Goal: Task Accomplishment & Management: Complete application form

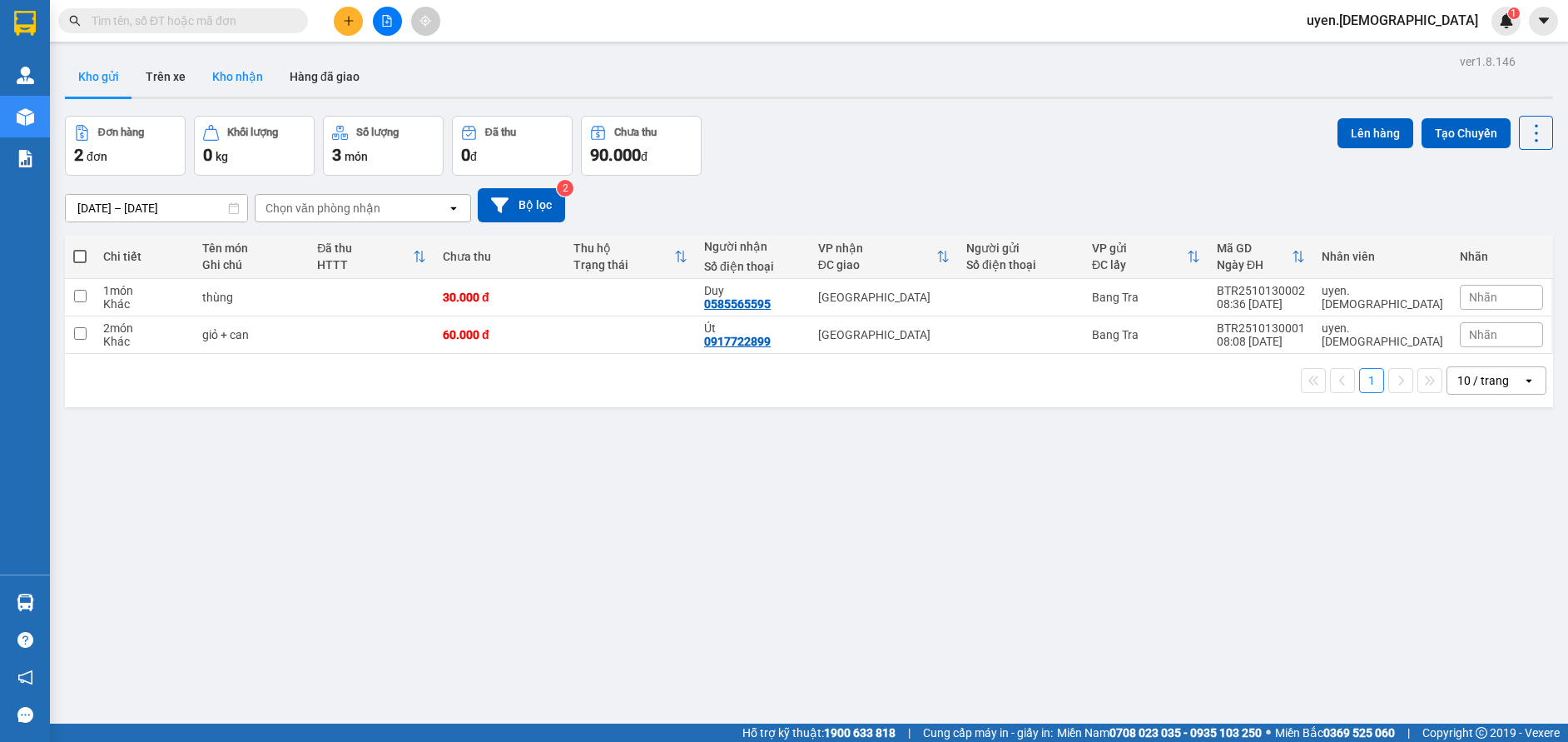
click at [240, 86] on button "Kho nhận" at bounding box center [238, 77] width 77 height 40
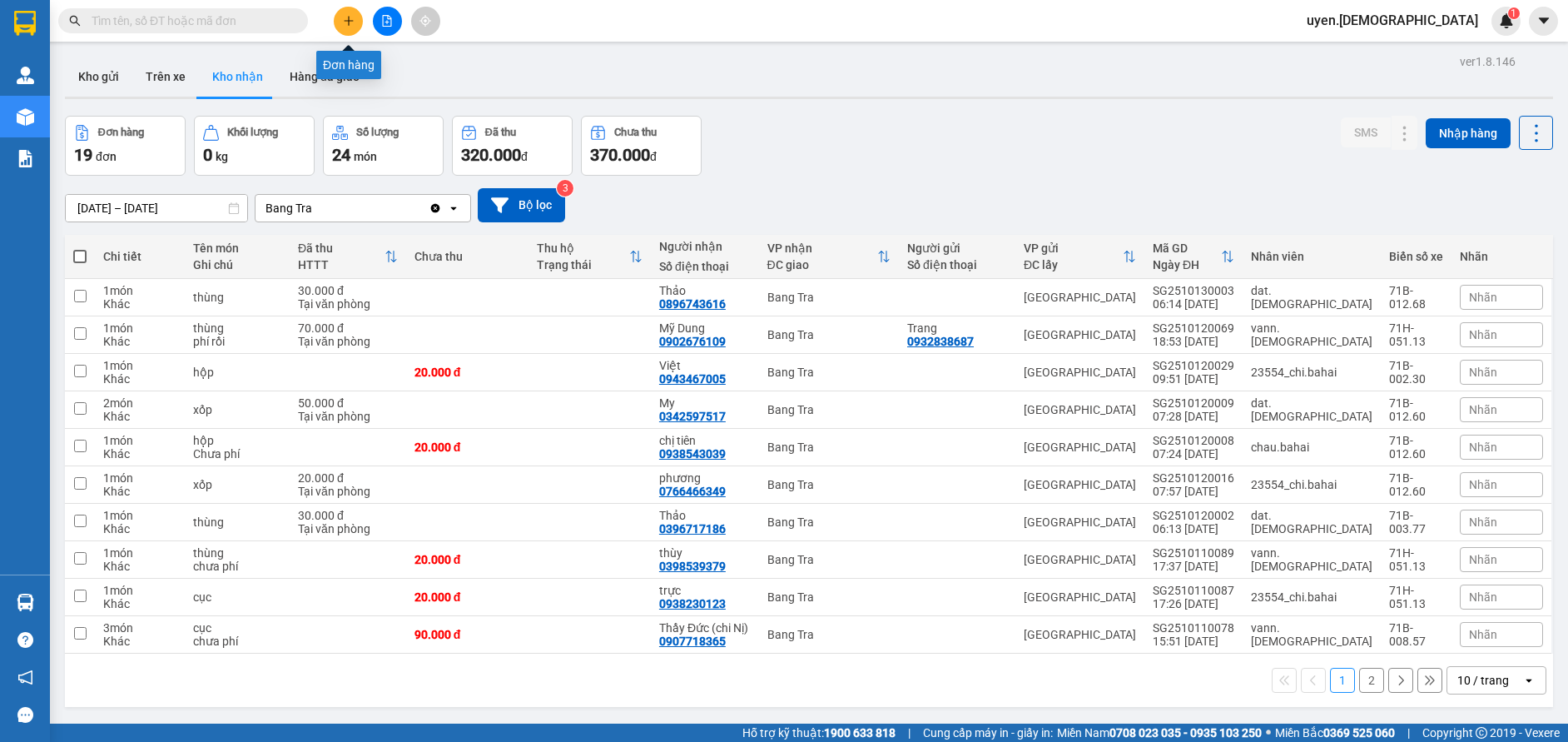
click at [348, 29] on button at bounding box center [349, 21] width 29 height 29
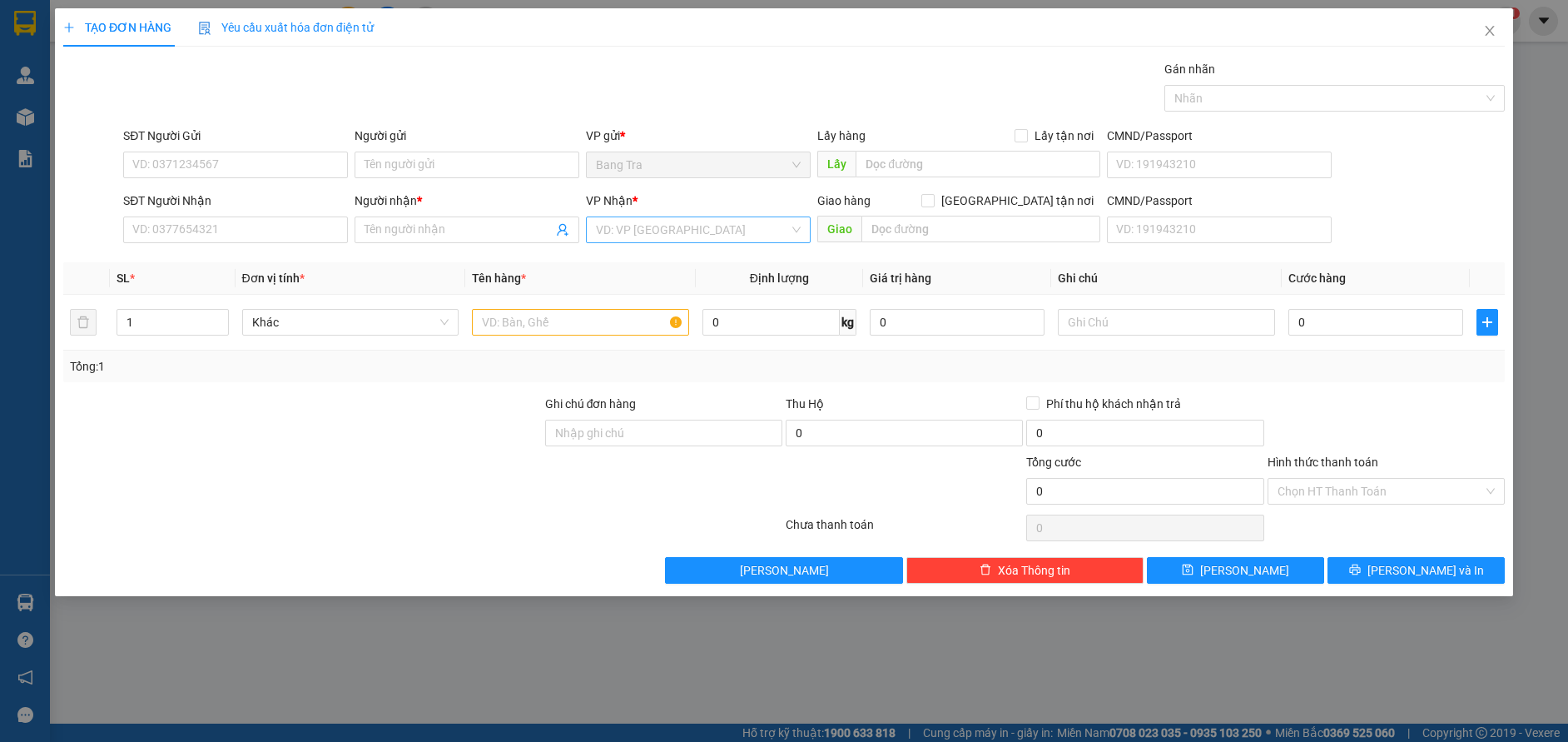
click at [622, 221] on input "search" at bounding box center [692, 230] width 193 height 25
click at [621, 351] on div "[GEOGRAPHIC_DATA]" at bounding box center [698, 343] width 205 height 18
click at [256, 253] on div "Transit Pickup Surcharge Ids Transit Deliver Surcharge Ids Transit Deliver Surc…" at bounding box center [784, 321] width 1442 height 523
click at [265, 237] on input "SĐT Người Nhận" at bounding box center [235, 230] width 225 height 27
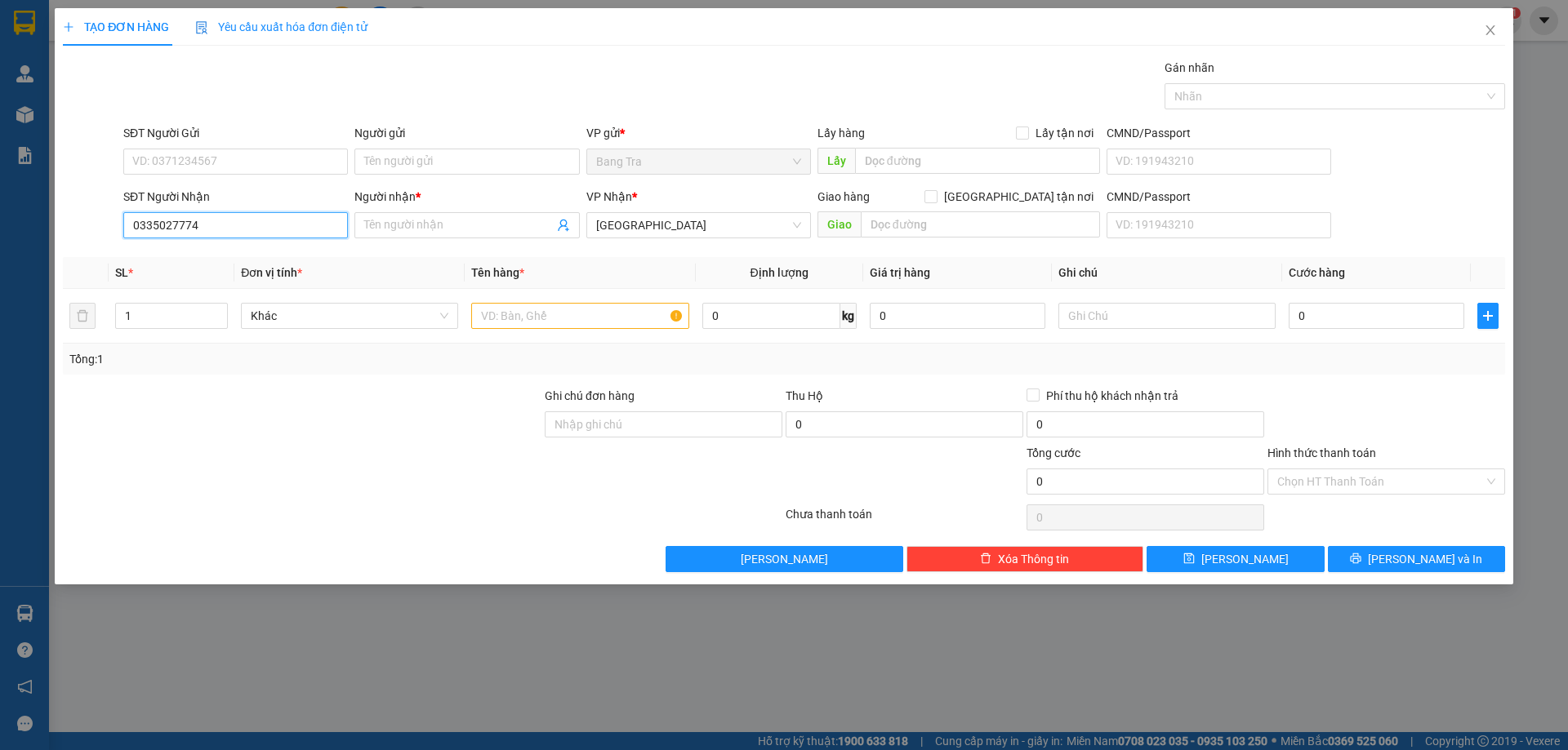
type input "0335027774"
click at [401, 239] on div "Người nhận * Tên người nhận" at bounding box center [467, 216] width 224 height 57
click at [385, 228] on input "Người nhận *" at bounding box center [458, 225] width 188 height 18
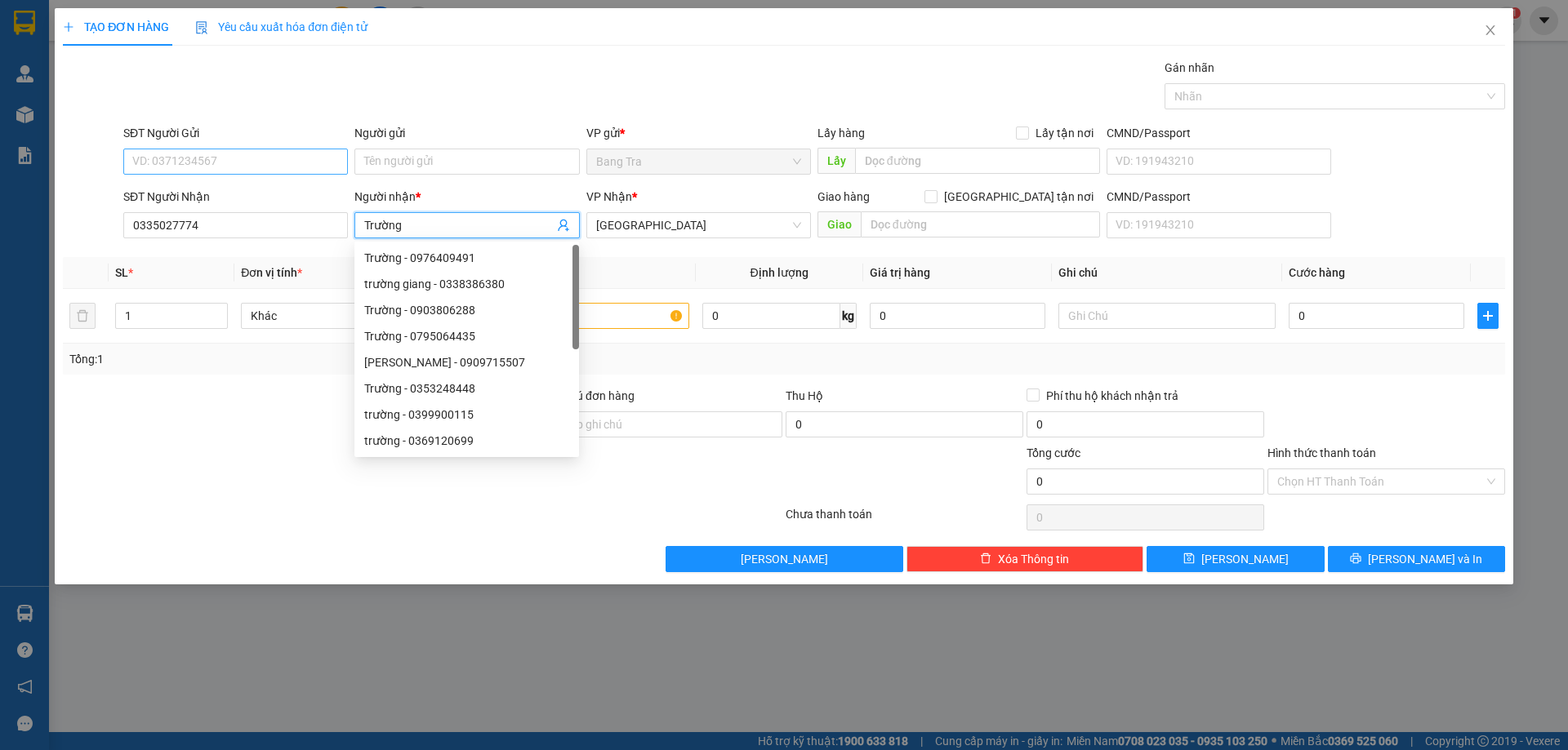
type input "Trường"
click at [277, 171] on input "SĐT Người Gửi" at bounding box center [235, 161] width 224 height 26
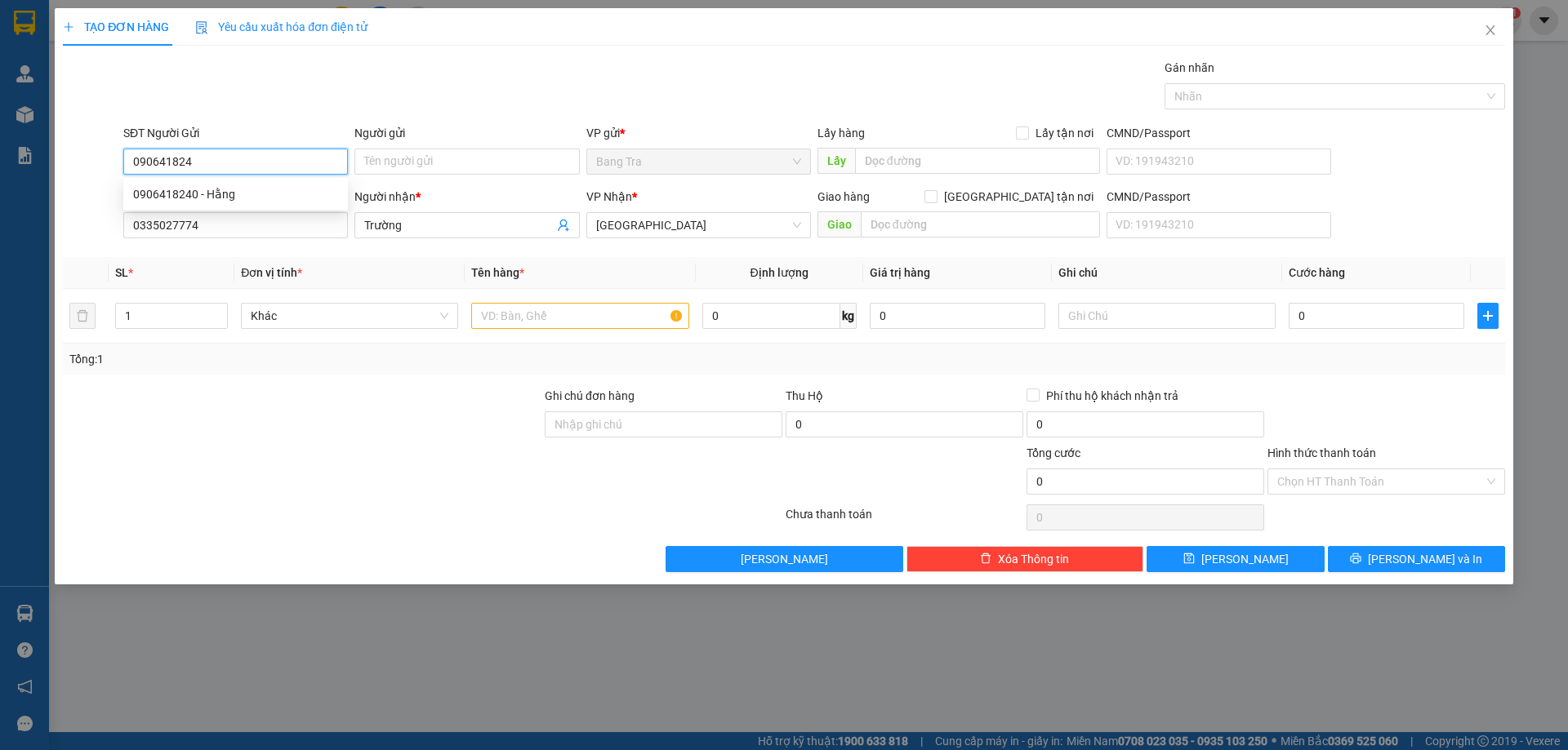
type input "0906418240"
click at [306, 194] on div "0906418240 - Hằng" at bounding box center [236, 194] width 205 height 18
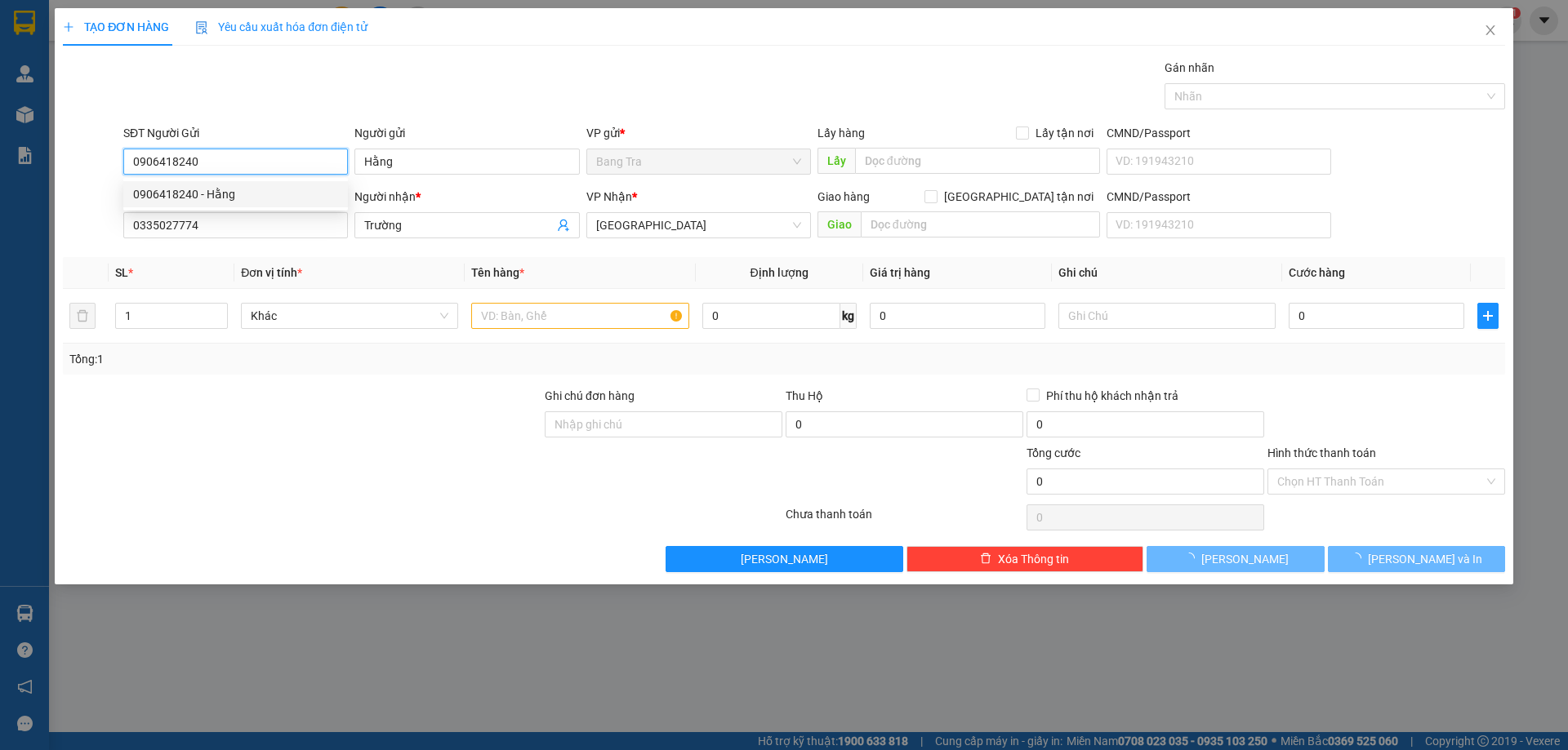
type input "Hằng"
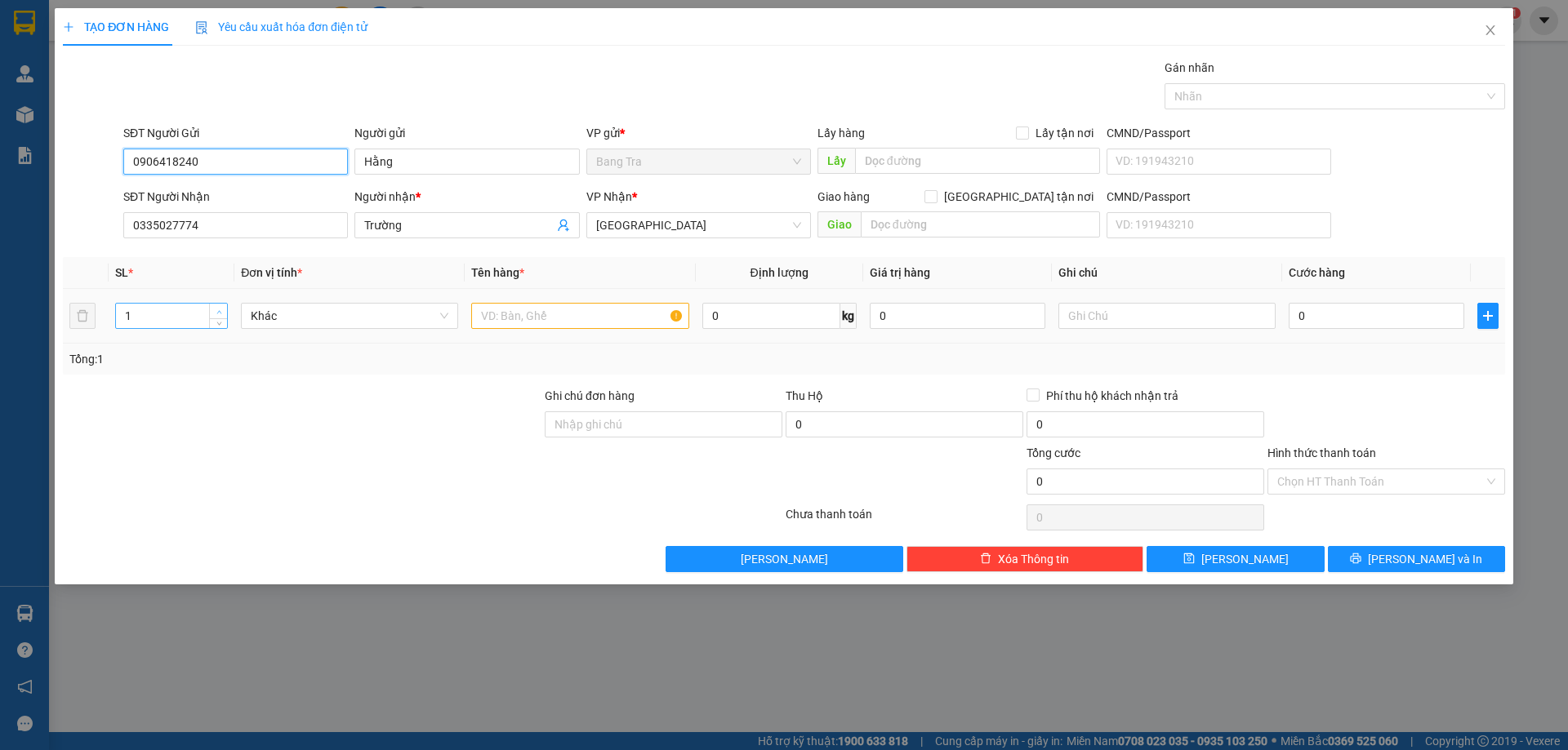
type input "0906418240"
click at [223, 309] on span "up" at bounding box center [219, 312] width 10 height 10
type input "4"
click at [223, 309] on span "up" at bounding box center [219, 312] width 10 height 10
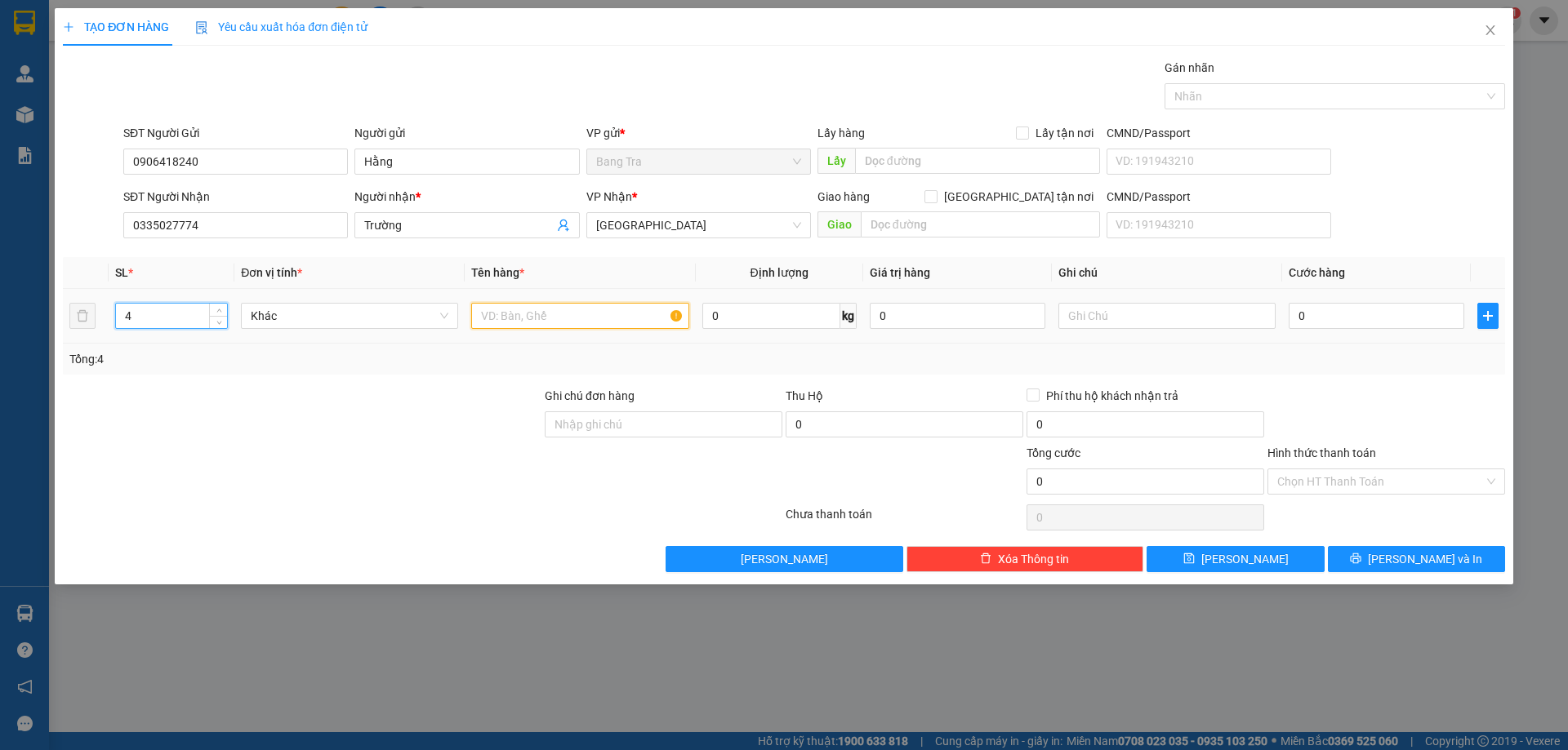
click at [530, 312] on input "text" at bounding box center [579, 315] width 217 height 26
type input "2 xốp + 1 thùng + 1 bao"
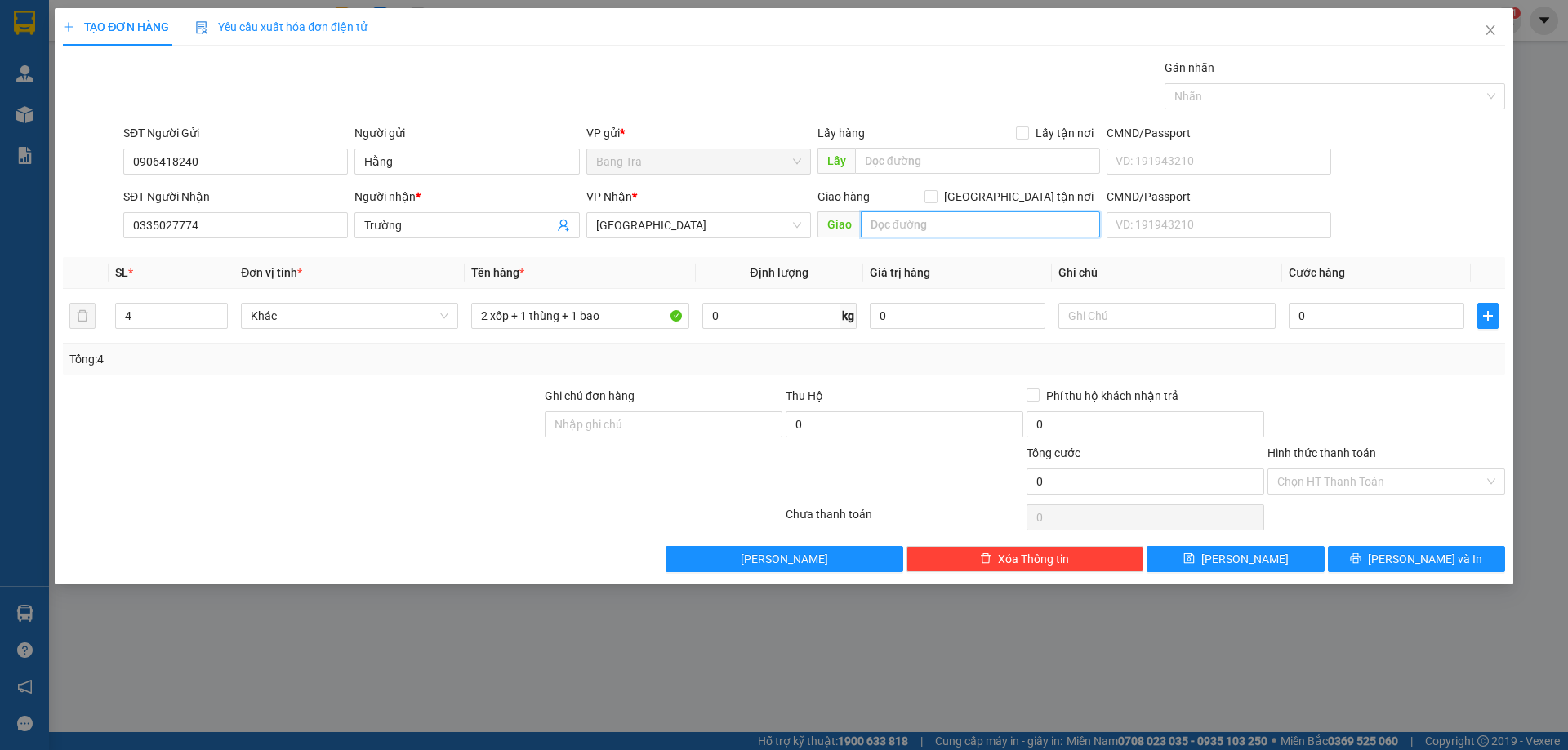
click at [921, 221] on input "text" at bounding box center [981, 224] width 240 height 26
type input "175 [PERSON_NAME][GEOGRAPHIC_DATA]"
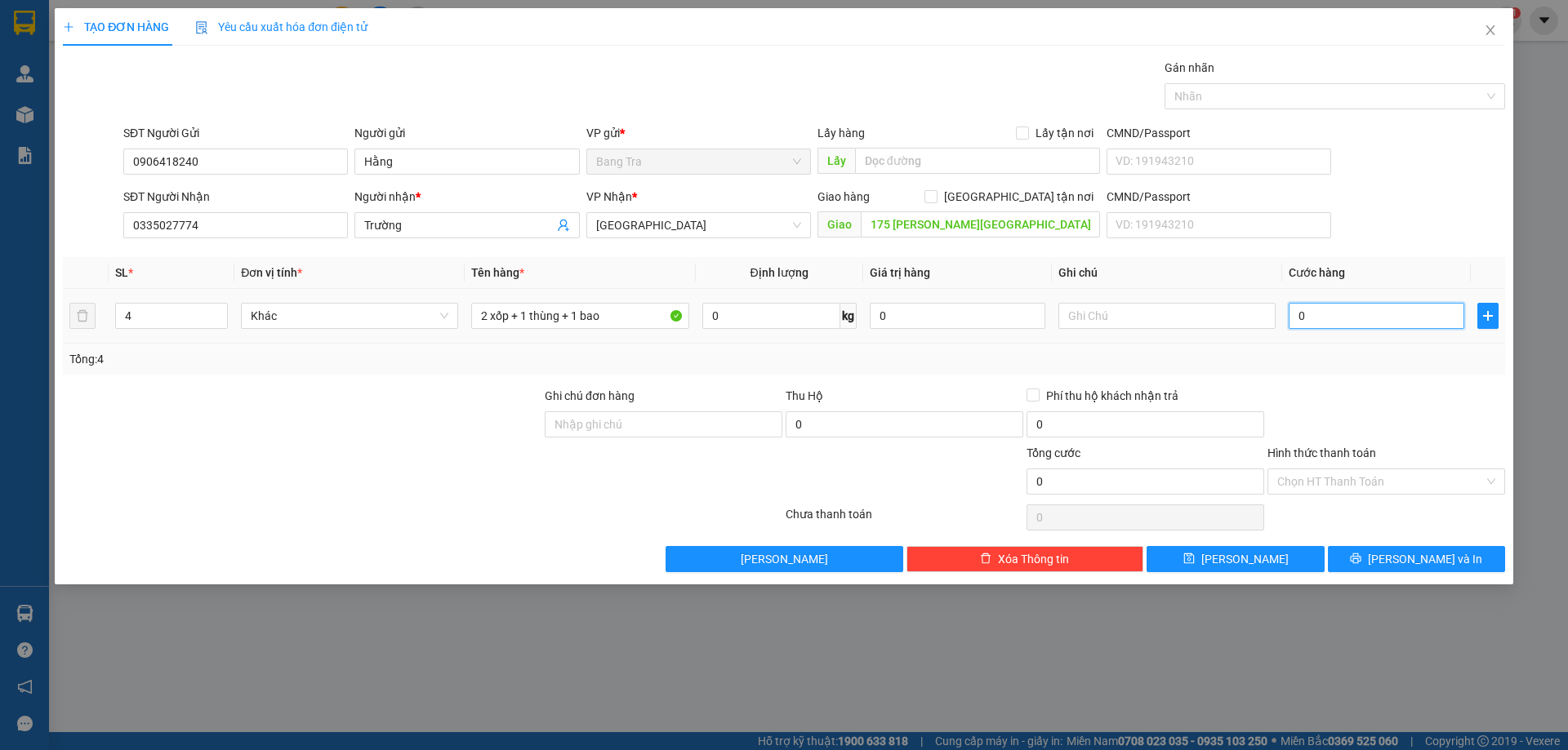
click at [1433, 320] on input "0" at bounding box center [1376, 315] width 176 height 26
type input "2"
type input "21"
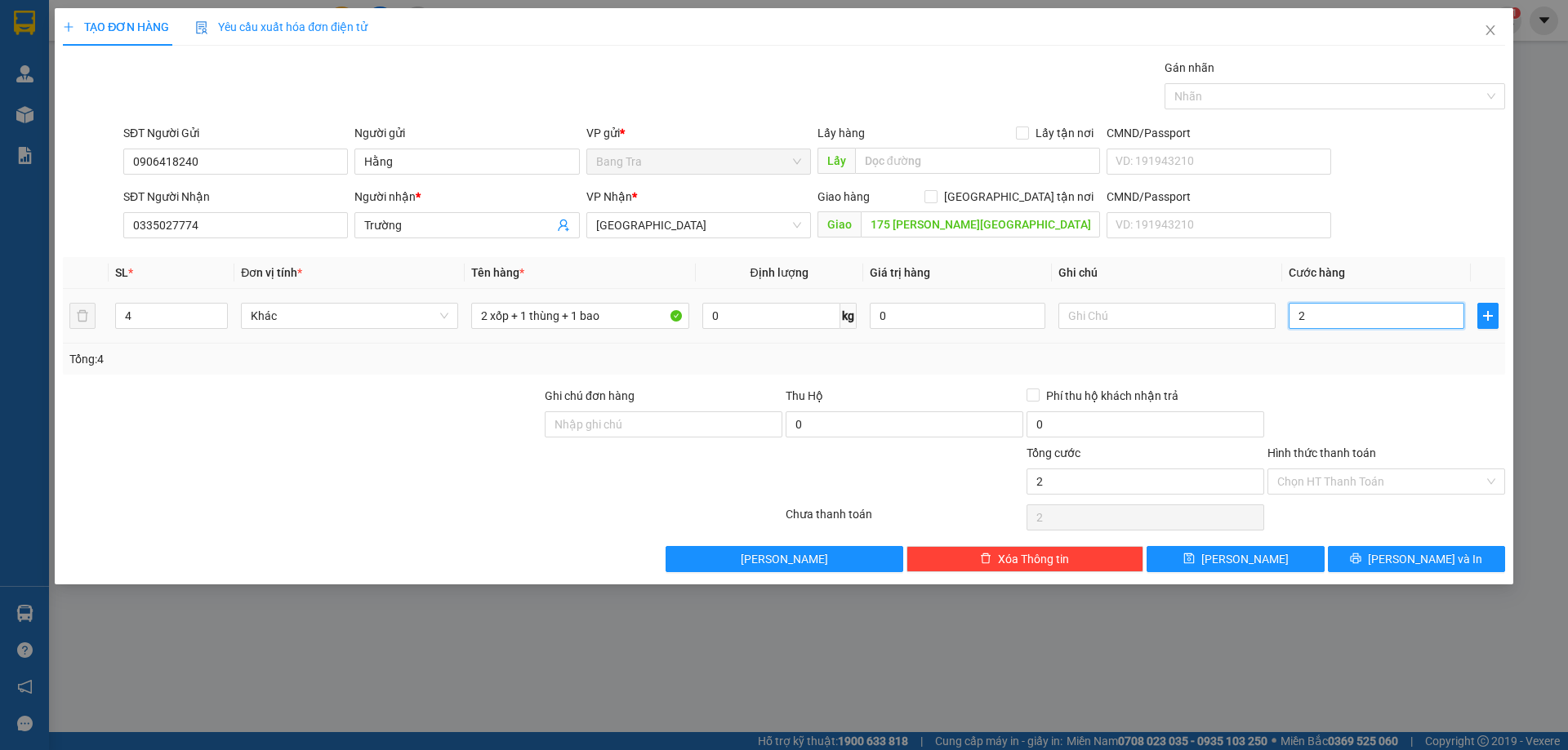
type input "21"
type input "210"
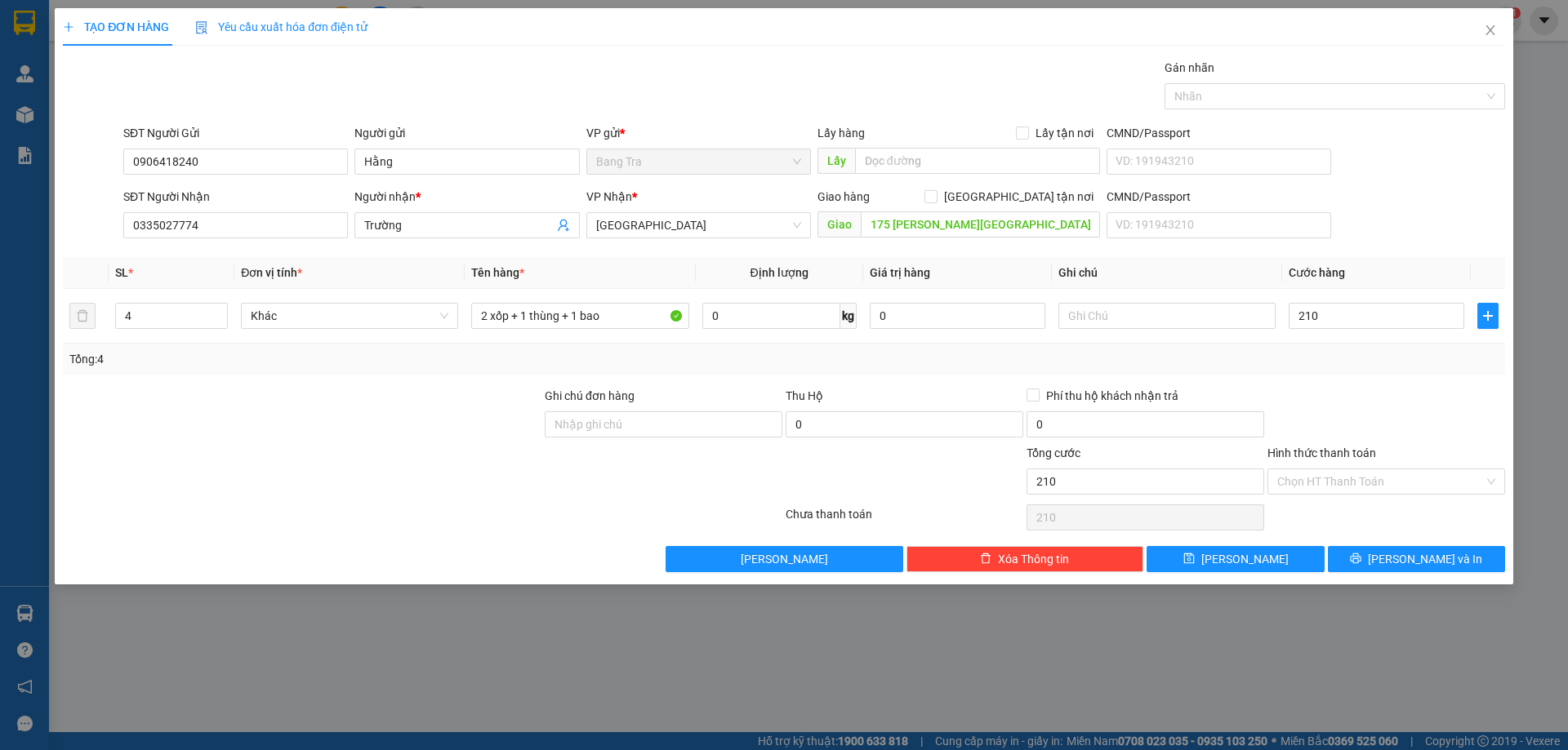
type input "210.000"
click at [1411, 466] on div "Hình thức thanh toán" at bounding box center [1386, 456] width 238 height 24
click at [1404, 477] on input "Hình thức thanh toán" at bounding box center [1380, 481] width 206 height 24
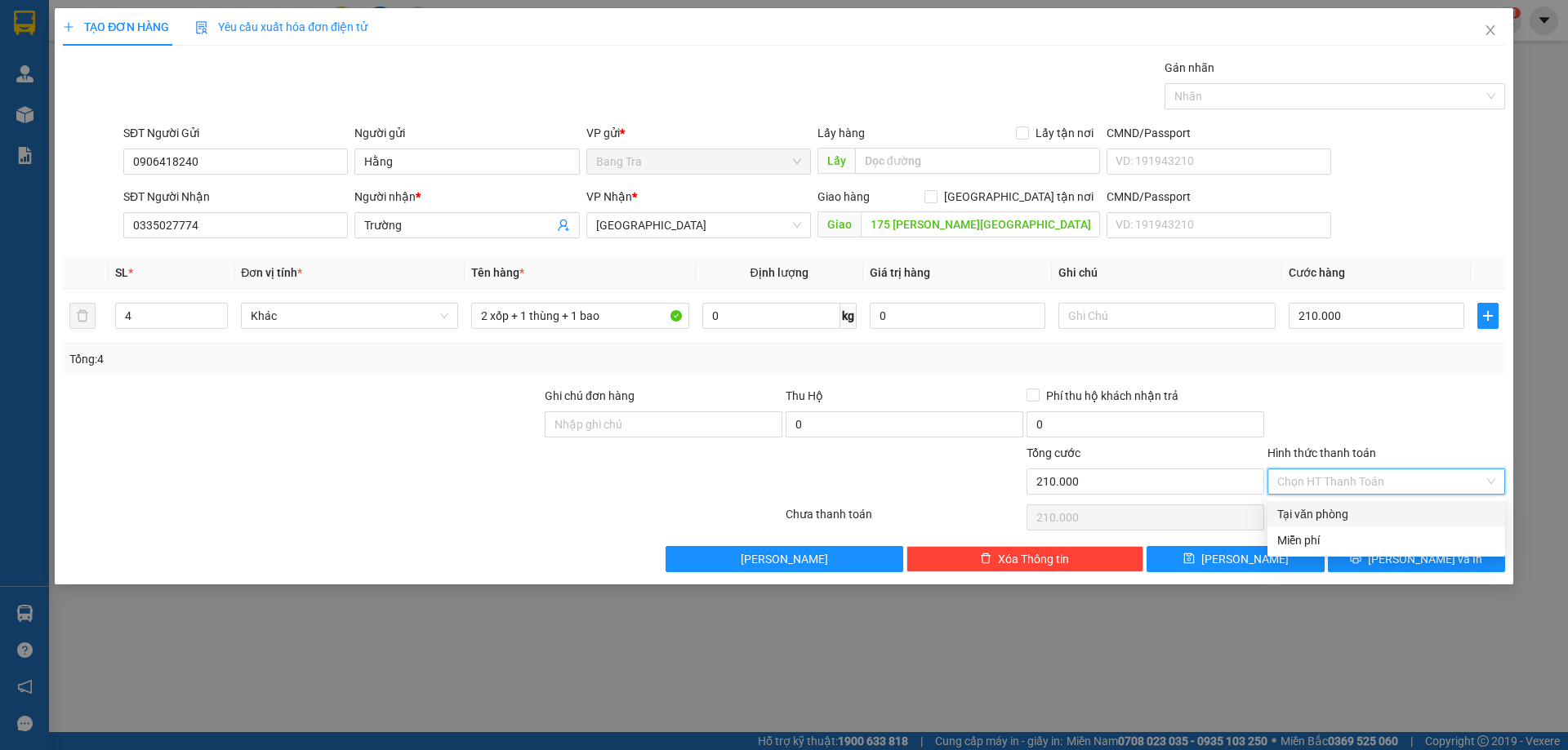
click at [1294, 506] on div "Tại văn phòng" at bounding box center [1386, 514] width 218 height 18
type input "0"
click at [1434, 562] on span "[PERSON_NAME] và In" at bounding box center [1425, 559] width 114 height 18
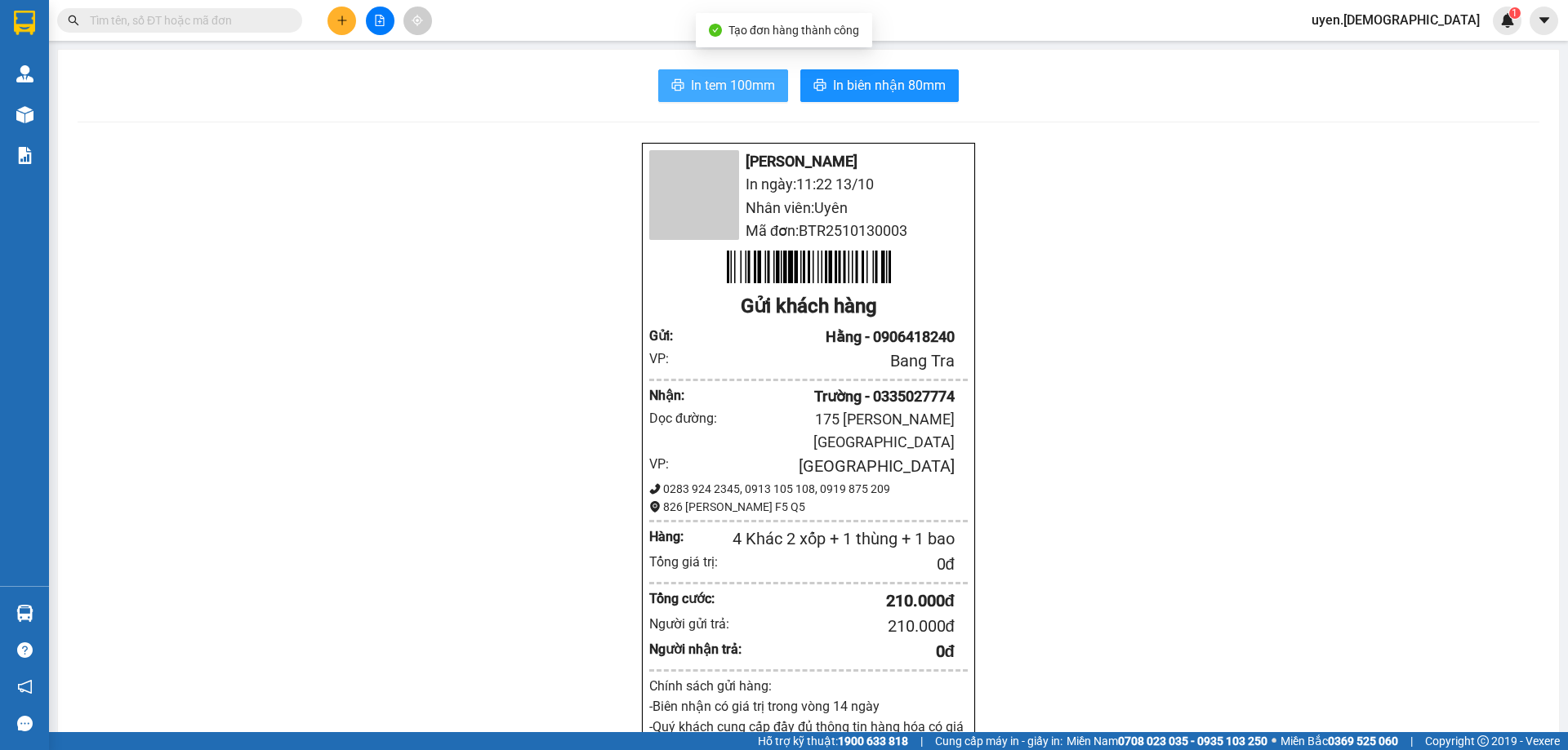
click at [753, 92] on span "In tem 100mm" at bounding box center [732, 85] width 84 height 21
drag, startPoint x: 759, startPoint y: 89, endPoint x: 802, endPoint y: 185, distance: 105.2
click at [759, 90] on span "In tem 100mm" at bounding box center [732, 85] width 84 height 21
click at [739, 94] on span "In tem 100mm" at bounding box center [732, 85] width 84 height 21
click at [734, 83] on span "In tem 100mm" at bounding box center [732, 85] width 84 height 21
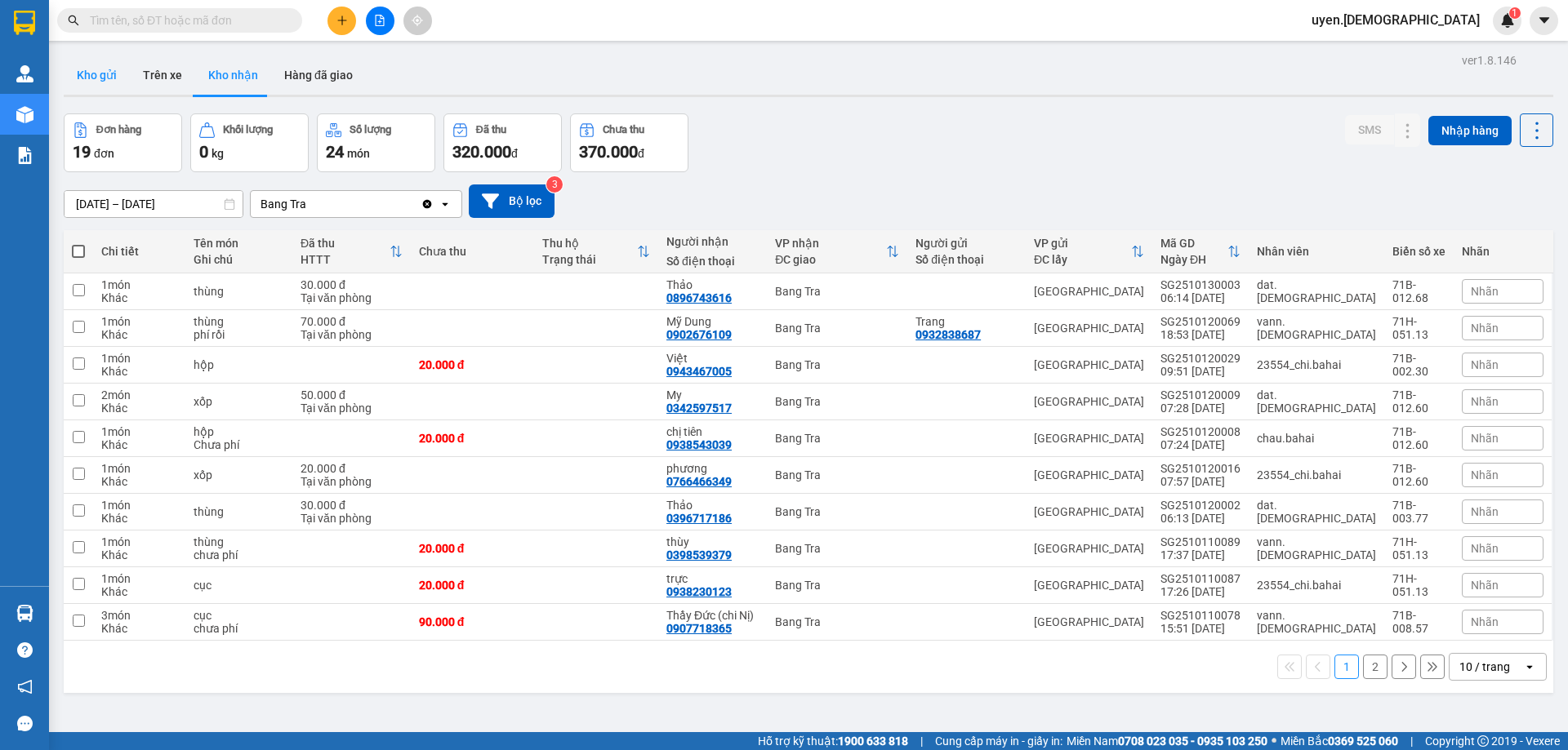
click at [89, 66] on button "Kho gửi" at bounding box center [96, 76] width 66 height 40
